Goal: Navigation & Orientation: Find specific page/section

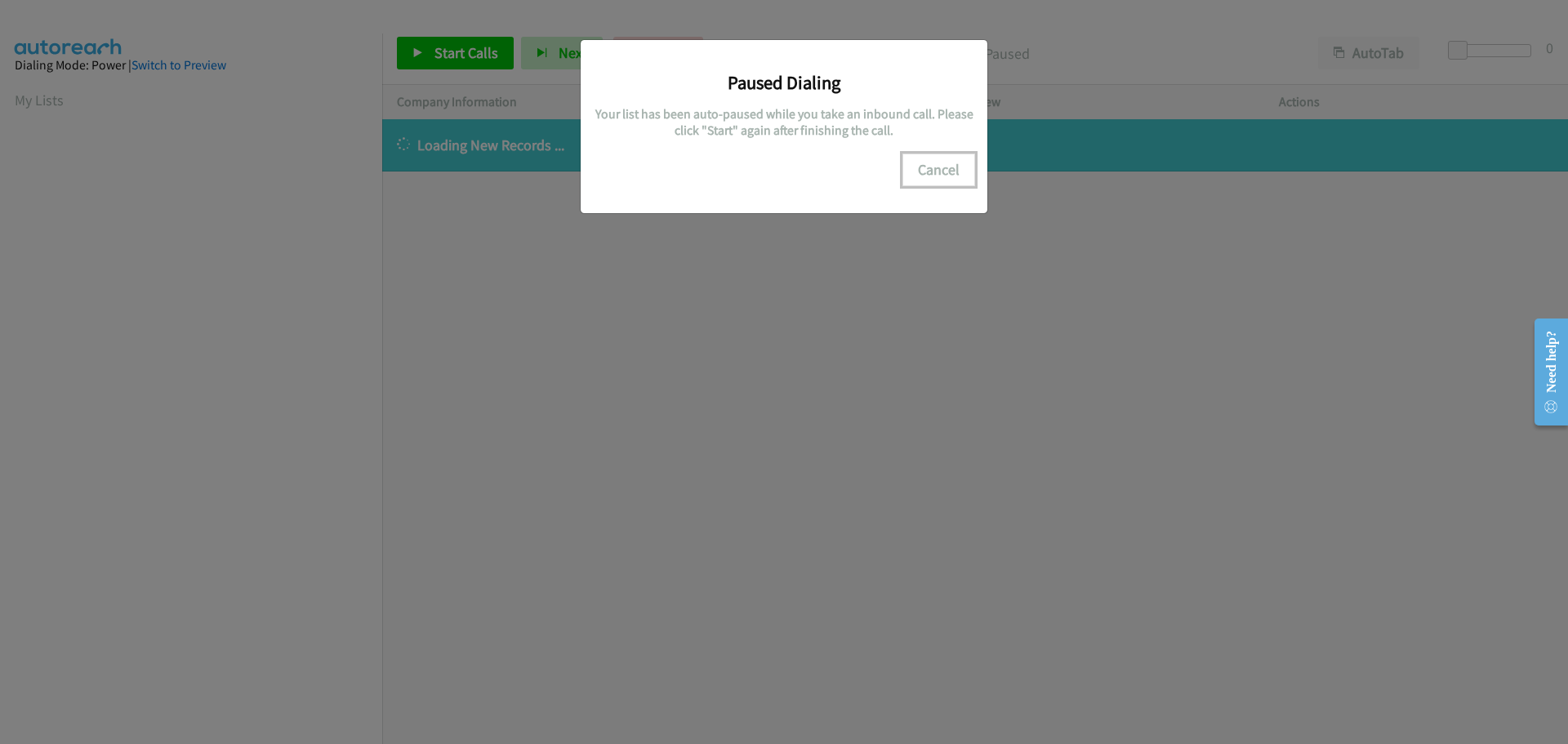
click at [952, 170] on button "Cancel" at bounding box center [938, 170] width 73 height 33
